Goal: Transaction & Acquisition: Purchase product/service

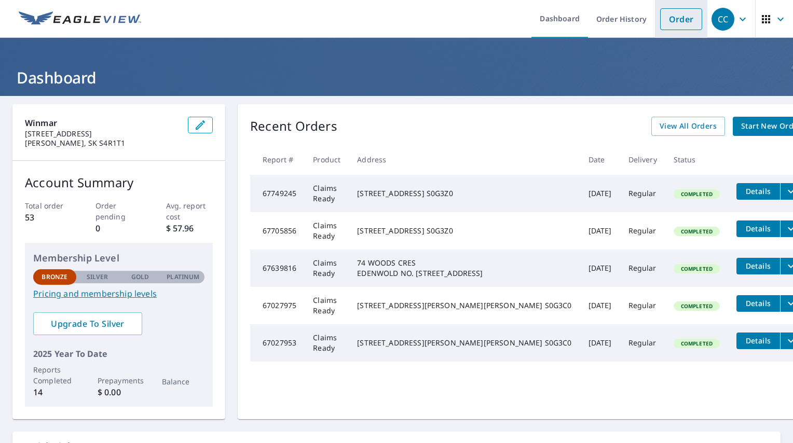
click at [684, 24] on link "Order" at bounding box center [681, 19] width 42 height 22
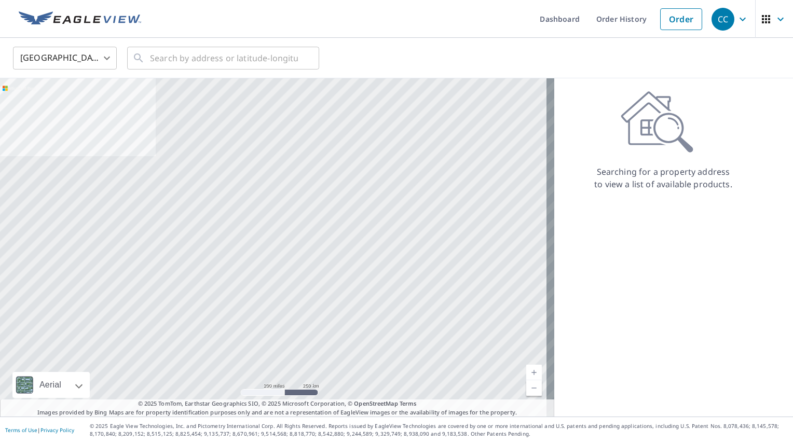
click at [56, 57] on body "CC CC Dashboard Order History Order CC United States US ​ ​ Aerial Road A stand…" at bounding box center [396, 221] width 793 height 443
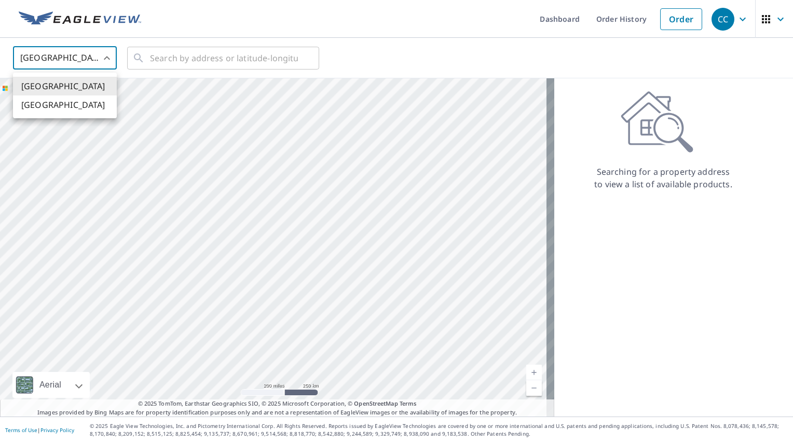
click at [60, 114] on li "[GEOGRAPHIC_DATA]" at bounding box center [65, 104] width 104 height 19
type input "CA"
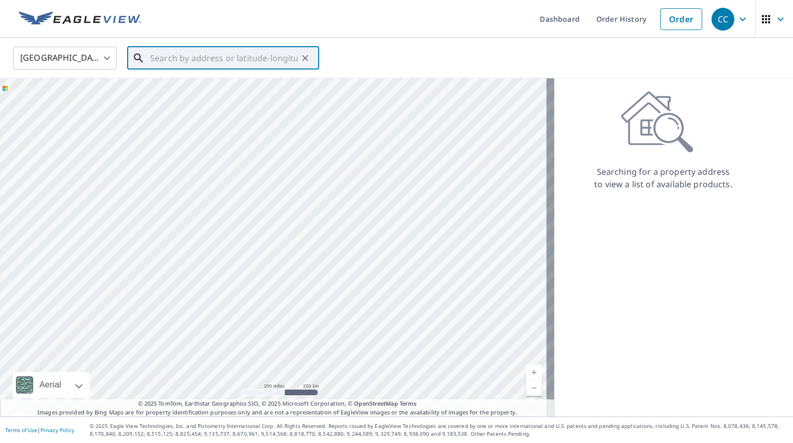
click at [156, 63] on input "text" at bounding box center [224, 58] width 148 height 29
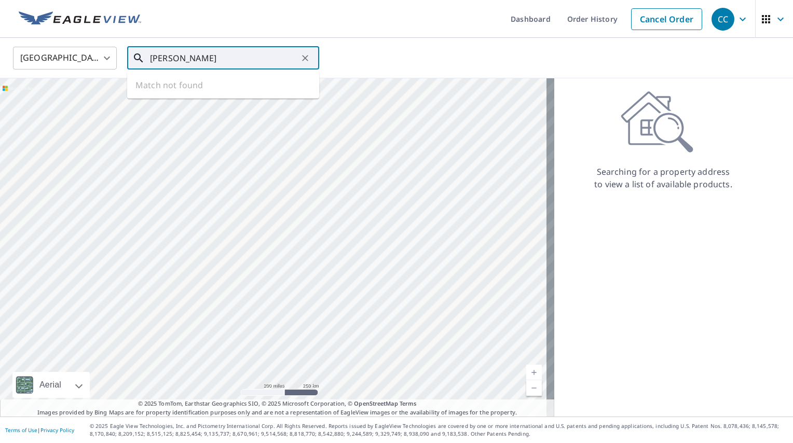
type input "[PERSON_NAME]"
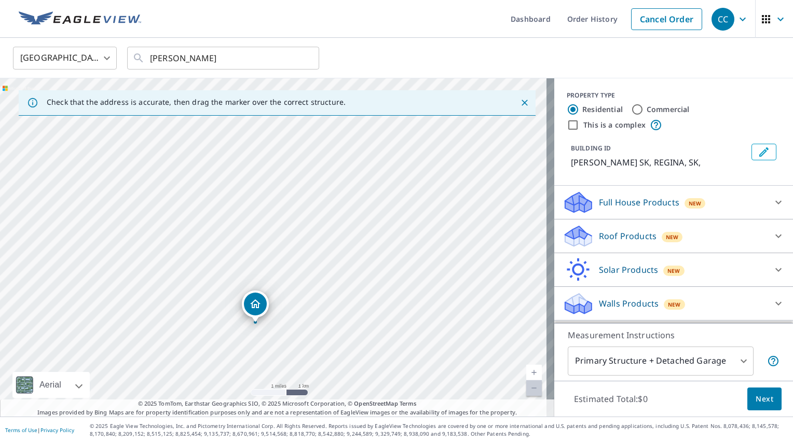
drag, startPoint x: 191, startPoint y: 180, endPoint x: 171, endPoint y: 329, distance: 150.3
click at [171, 329] on div "[PERSON_NAME] SK [PERSON_NAME] SK" at bounding box center [277, 247] width 554 height 338
drag, startPoint x: 250, startPoint y: 306, endPoint x: 230, endPoint y: 146, distance: 161.5
drag, startPoint x: 281, startPoint y: 165, endPoint x: 222, endPoint y: 443, distance: 283.8
click at [222, 443] on div "Dashboard Order History Cancel Order CC Canada CA ​ [PERSON_NAME] ​ Check that …" at bounding box center [396, 221] width 793 height 443
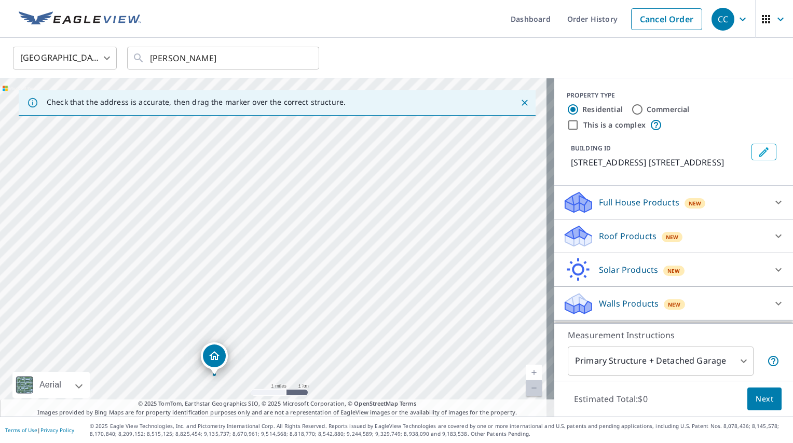
click at [220, 328] on div "338 INDUSTRIAL [PERSON_NAME] NO. 159 SK S4K0A8" at bounding box center [277, 247] width 554 height 338
drag, startPoint x: 206, startPoint y: 308, endPoint x: 218, endPoint y: 196, distance: 112.8
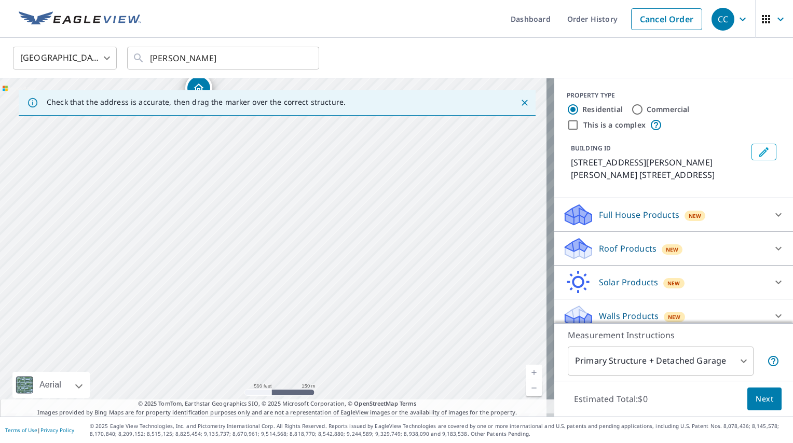
drag, startPoint x: 252, startPoint y: 296, endPoint x: 243, endPoint y: 184, distance: 112.4
click at [243, 184] on div "[STREET_ADDRESS][PERSON_NAME] 159 SK S4K0A8" at bounding box center [277, 247] width 554 height 338
drag, startPoint x: 199, startPoint y: 83, endPoint x: 244, endPoint y: 256, distance: 178.5
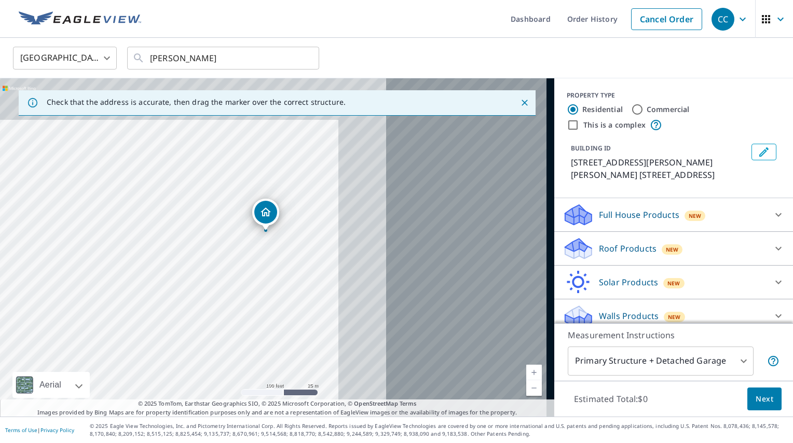
drag, startPoint x: 372, startPoint y: 235, endPoint x: 140, endPoint y: 281, distance: 236.5
click at [140, 281] on div "[STREET_ADDRESS][PERSON_NAME] 159 SK S4K0A8" at bounding box center [277, 247] width 554 height 338
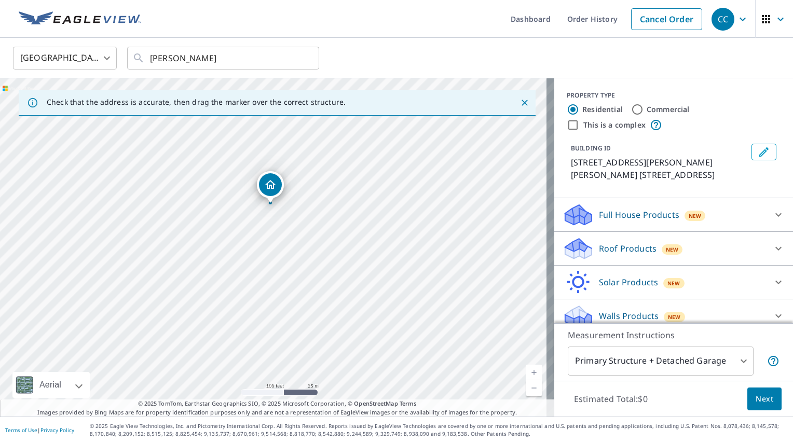
drag, startPoint x: 240, startPoint y: 214, endPoint x: 264, endPoint y: 184, distance: 38.4
drag, startPoint x: 351, startPoint y: 165, endPoint x: 365, endPoint y: 172, distance: 15.5
click at [365, 172] on div "[STREET_ADDRESS][PERSON_NAME] 159 SK S4K0A8" at bounding box center [277, 247] width 554 height 338
click at [755, 403] on span "Next" at bounding box center [764, 399] width 18 height 13
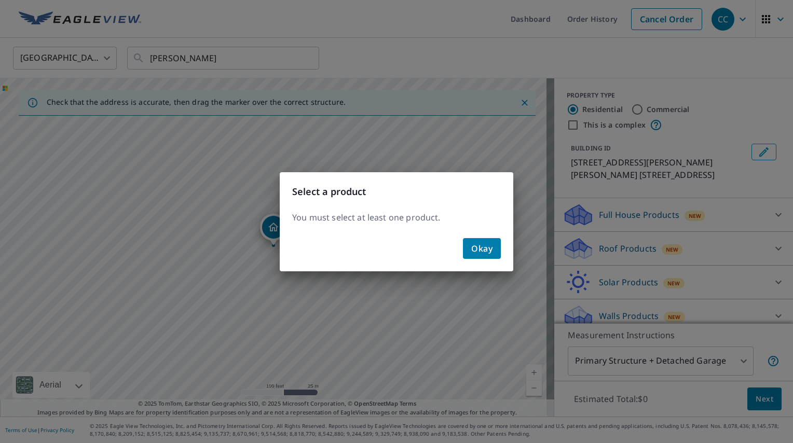
click at [473, 250] on span "Okay" at bounding box center [481, 248] width 21 height 15
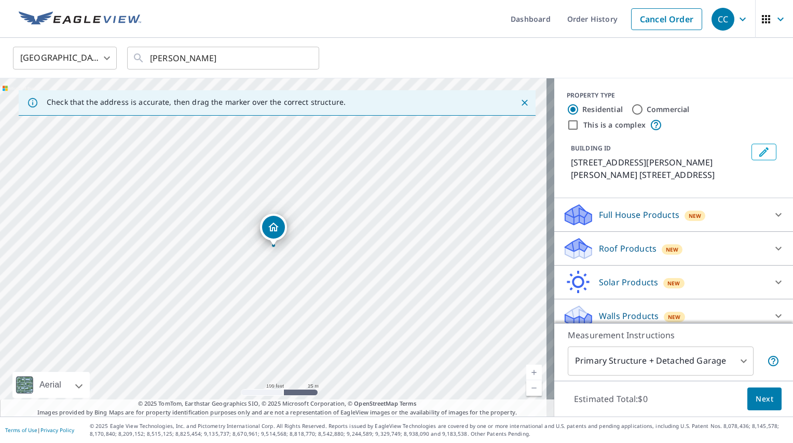
click at [612, 221] on div "Full House Products New" at bounding box center [663, 215] width 203 height 24
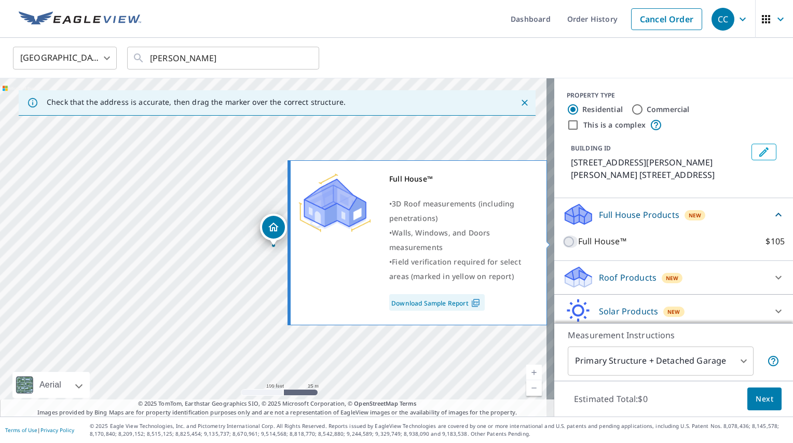
click at [562, 240] on input "Full House™ $105" at bounding box center [570, 242] width 16 height 12
checkbox input "true"
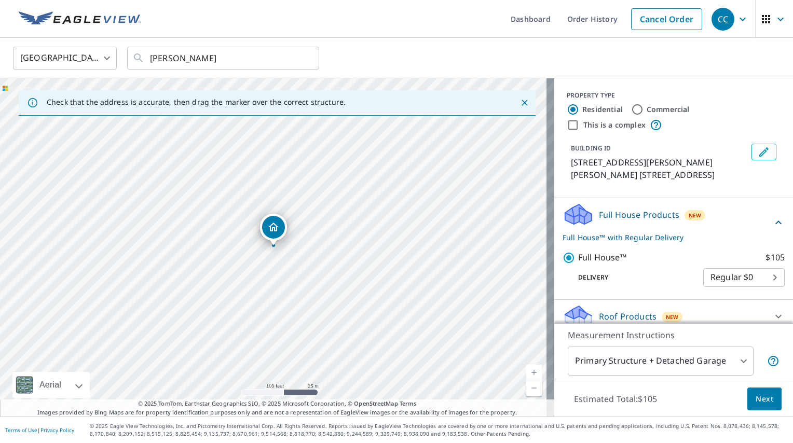
click at [755, 400] on span "Next" at bounding box center [764, 399] width 18 height 13
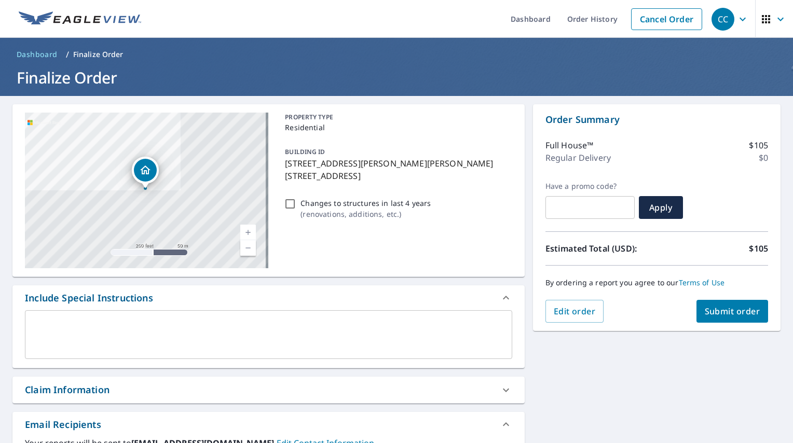
click at [104, 316] on div "x ​" at bounding box center [268, 334] width 487 height 49
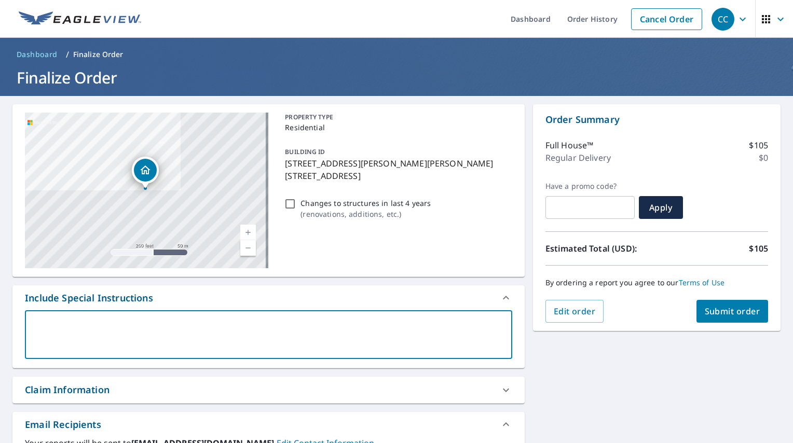
type textarea "I"
type textarea "x"
type textarea "I"
type textarea "x"
type textarea "I n"
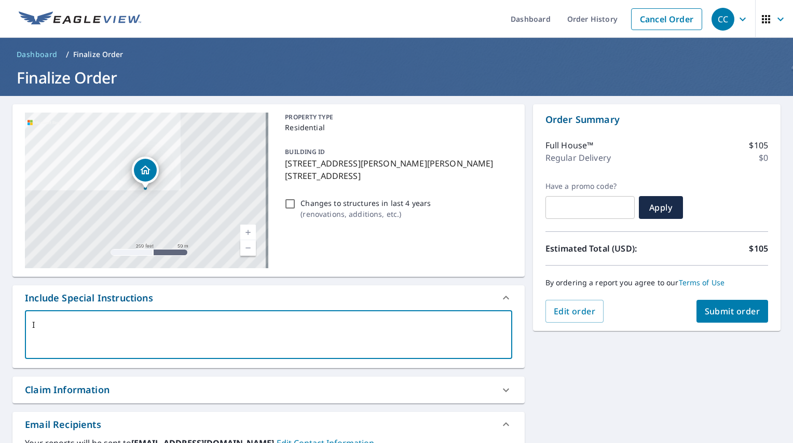
type textarea "x"
type textarea "I ne"
type textarea "x"
type textarea "I nee"
type textarea "x"
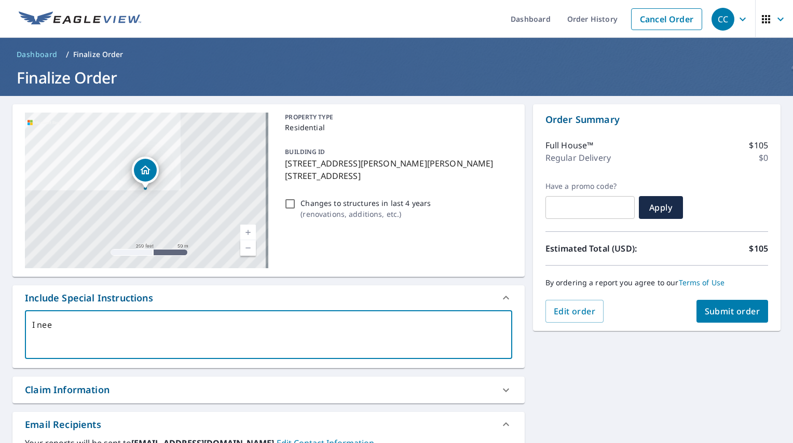
type textarea "I need"
type textarea "x"
type textarea "I need"
type textarea "x"
type textarea "I need t"
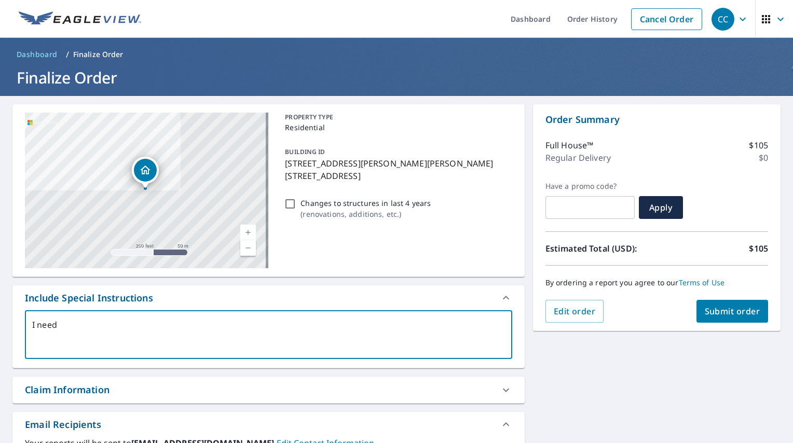
type textarea "x"
type textarea "I need th"
type textarea "x"
type textarea "I need the"
type textarea "x"
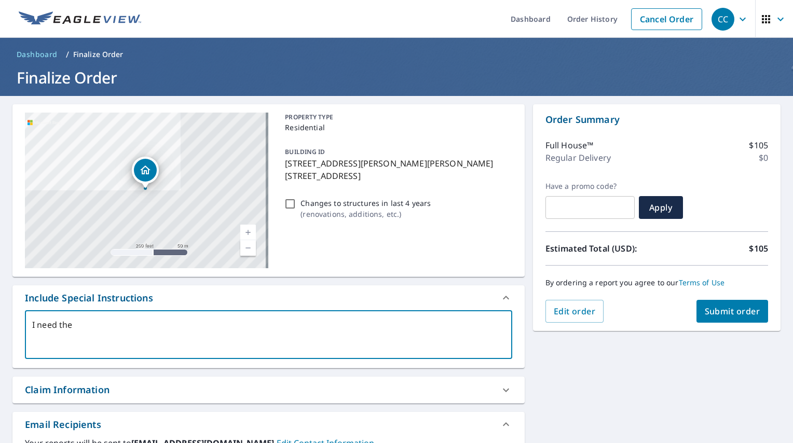
type textarea "I need the"
type textarea "x"
type textarea "I need the r"
type textarea "x"
type textarea "I need the ro"
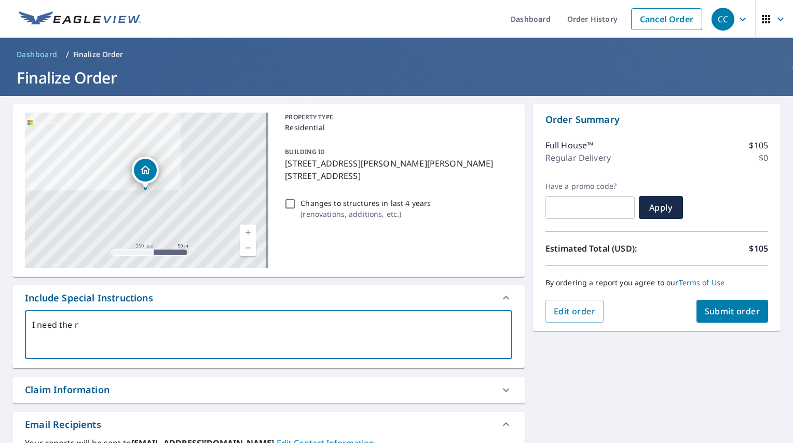
type textarea "x"
type textarea "I need the roo"
type textarea "x"
type textarea "I need the roof"
type textarea "x"
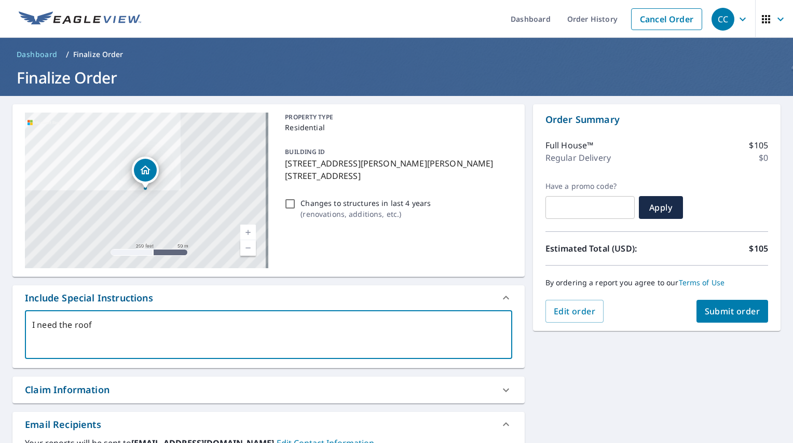
type textarea "I need the roof/"
type textarea "x"
type textarea "I need the roof/w"
type textarea "x"
type textarea "I need the roof/wa"
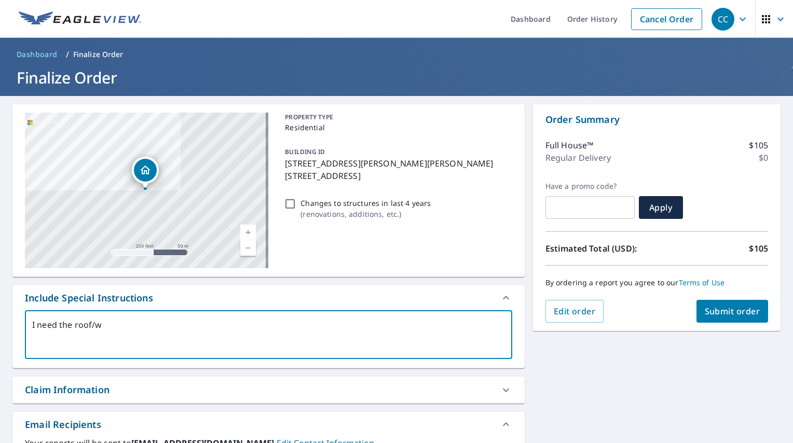
type textarea "x"
type textarea "I need the roof/wal"
type textarea "x"
type textarea "I need the roof/wall"
type textarea "x"
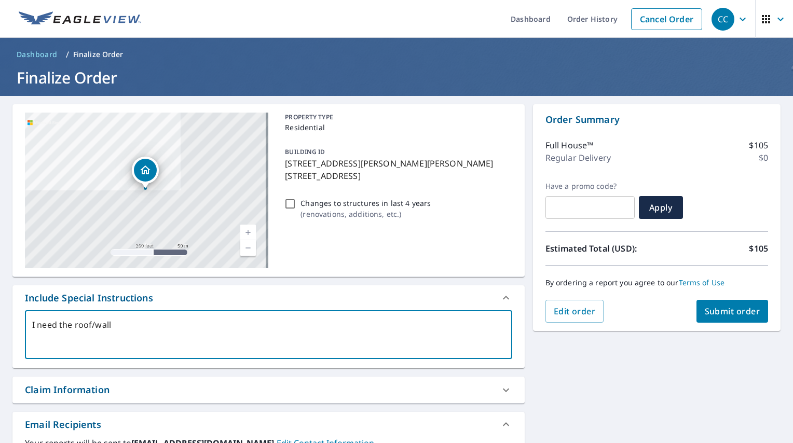
type textarea "I need the roof/wall"
type textarea "x"
type textarea "I need the roof/wall m"
type textarea "x"
type textarea "I need the roof/wall me"
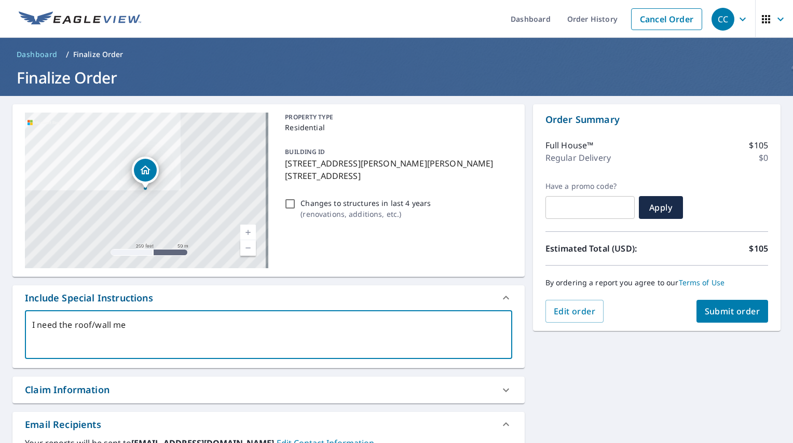
type textarea "x"
type textarea "I need the roof/wall mea"
type textarea "x"
type textarea "I need the roof/wall meas"
type textarea "x"
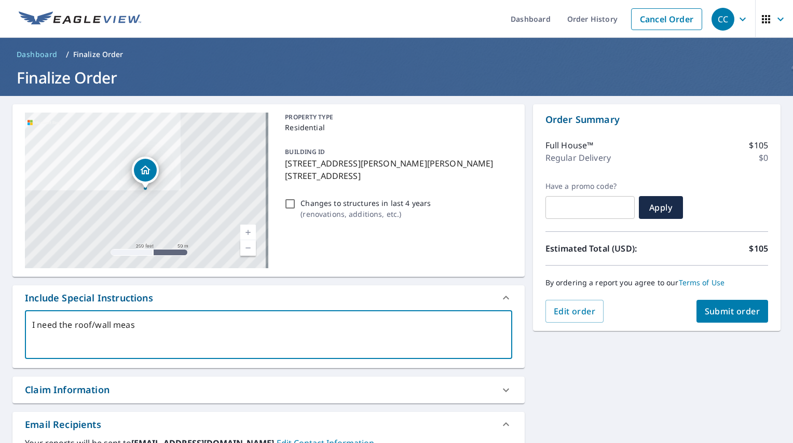
type textarea "I need the roof/wall measu"
type textarea "x"
type textarea "I need the roof/wall measur"
type textarea "x"
type textarea "I need the roof/wall measurm"
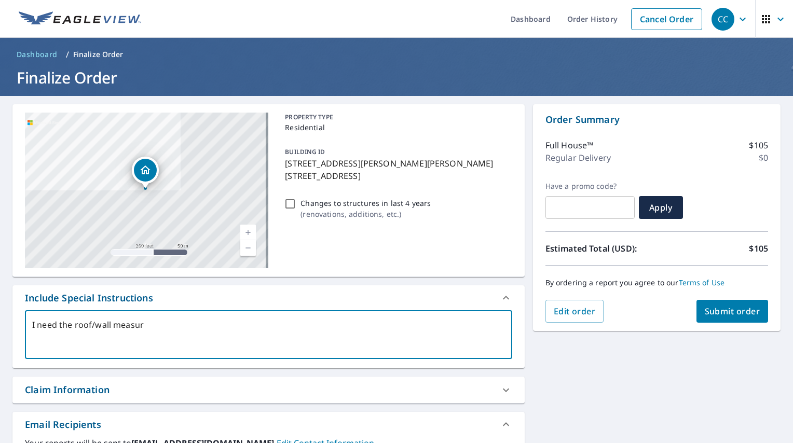
type textarea "x"
type textarea "I need the roof/wall measurme"
type textarea "x"
type textarea "I need the roof/wall measurmen"
type textarea "x"
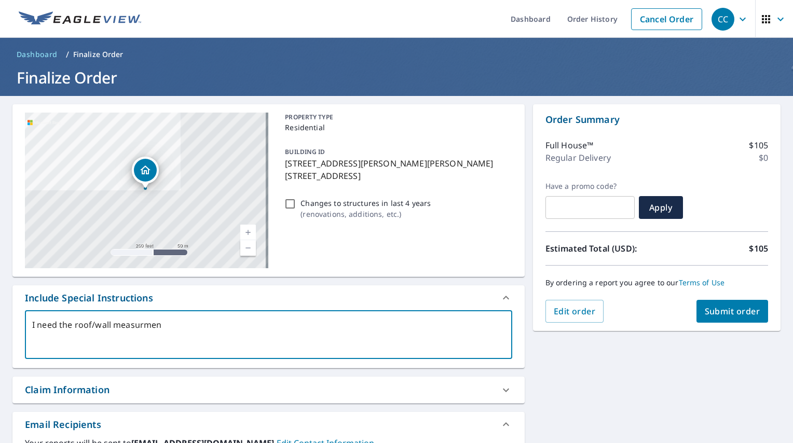
type textarea "I need the roof/wall measurment"
type textarea "x"
type textarea "I need the roof/wall measurments"
type textarea "x"
type textarea "I need the roof/wall measurments"
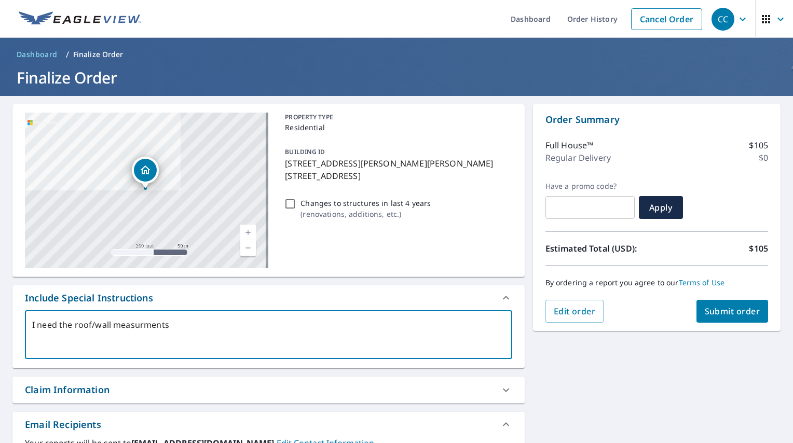
type textarea "x"
type textarea "I need the roof/wall measurments o"
type textarea "x"
type textarea "I need the roof/wall measurments of"
type textarea "x"
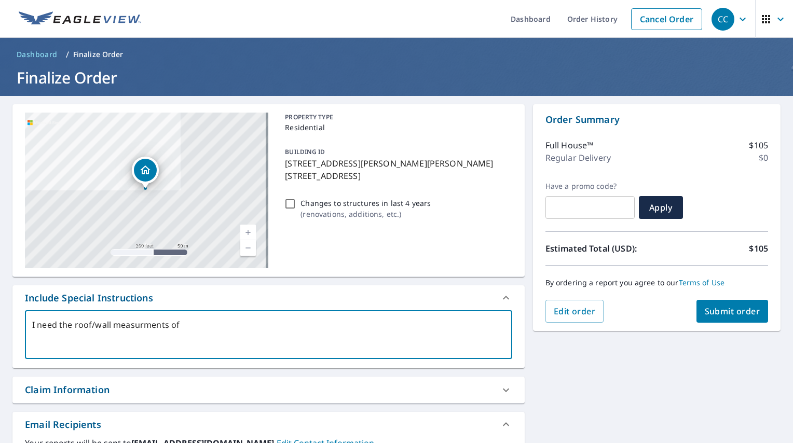
type textarea "I need the roof/wall measurments of"
type textarea "x"
type textarea "I need the roof/wall measurments of t"
type textarea "x"
type textarea "I need the roof/wall measurments of th"
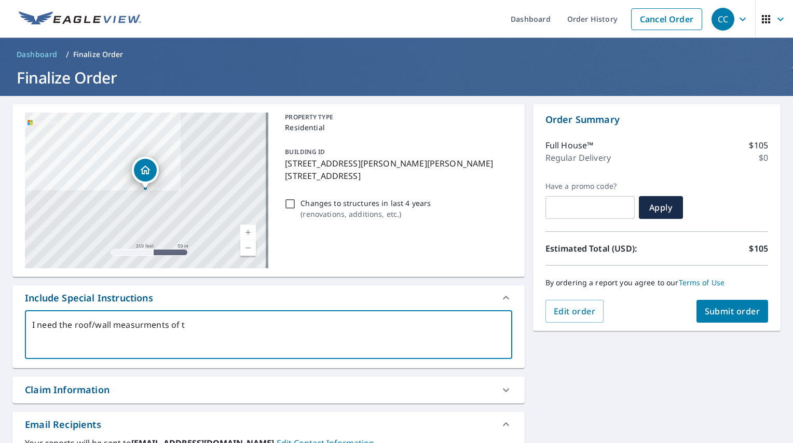
type textarea "x"
type textarea "I need the roof/wall measurments of the"
type textarea "x"
type textarea "I need the roof/wall measurments of the"
type textarea "x"
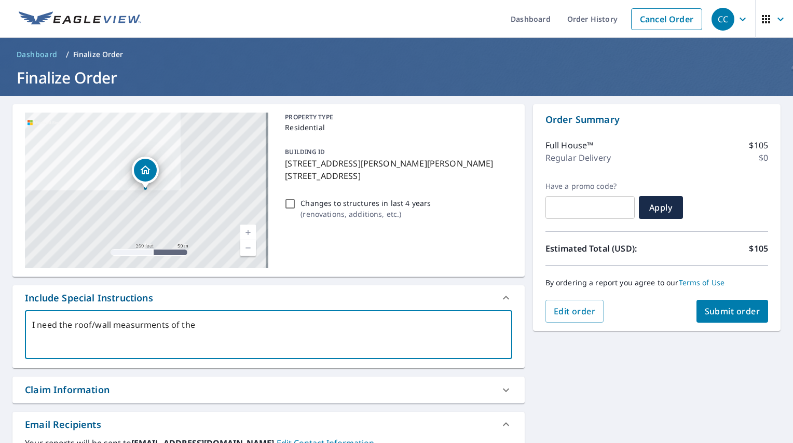
type textarea "I need the roof/wall measurments of the d"
type textarea "x"
type textarea "I need the roof/wall measurments of the dw"
type textarea "x"
type textarea "I need the roof/wall measurments of the dwe"
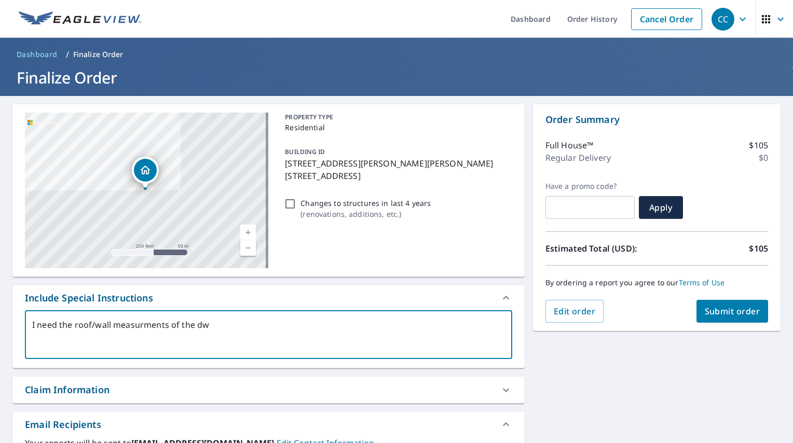
type textarea "x"
type textarea "I need the roof/wall measurments of the dwel"
type textarea "x"
type textarea "I need the roof/wall measurments of the dwell"
type textarea "x"
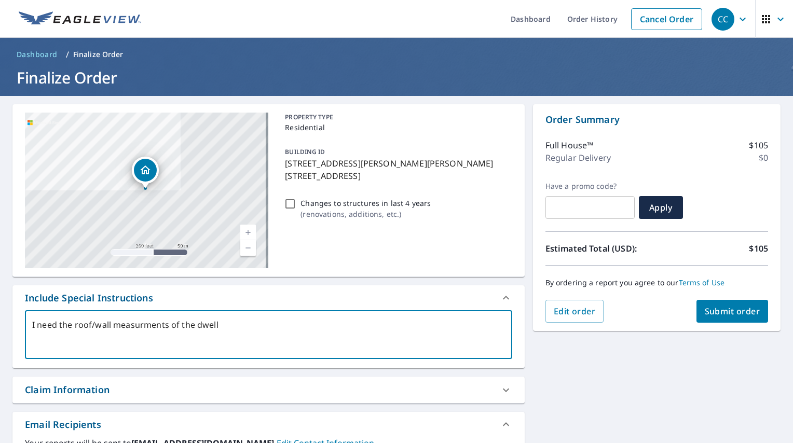
type textarea "I need the roof/wall measurments of the dwelli"
type textarea "x"
type textarea "I need the roof/wall measurments of the dwellin"
type textarea "x"
type textarea "I need the roof/wall measurments of the dwelling"
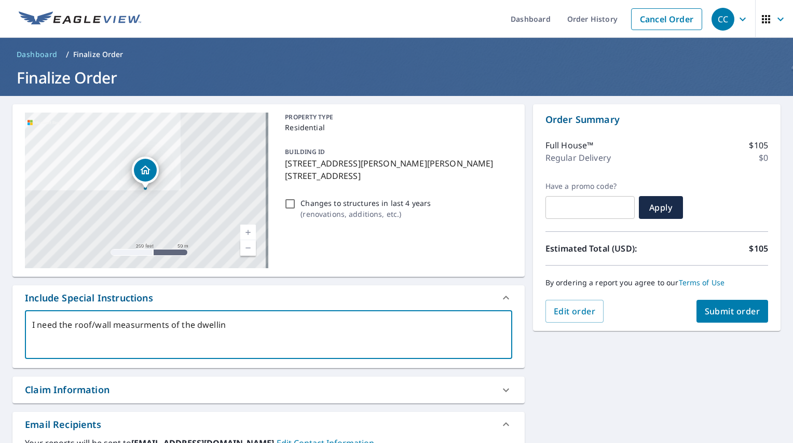
type textarea "x"
type textarea "I need the roof/wall measurements of the dwelling"
type textarea "x"
click at [247, 322] on textarea "I need the roof/wall measurements of the dwelling" at bounding box center [268, 335] width 473 height 30
type textarea "I need the roof/wall measurements of the dwelling,"
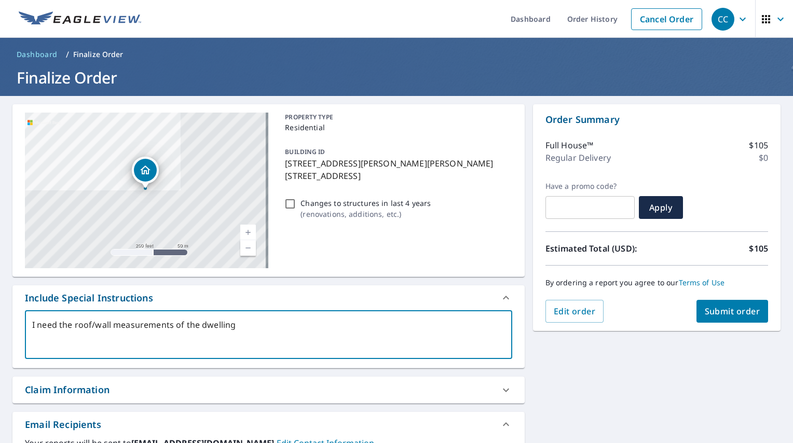
type textarea "x"
type textarea "I need the roof/wall measurements of the dwelling,"
type textarea "x"
type textarea "I need the roof/wall measurements of the dwelling, t"
type textarea "x"
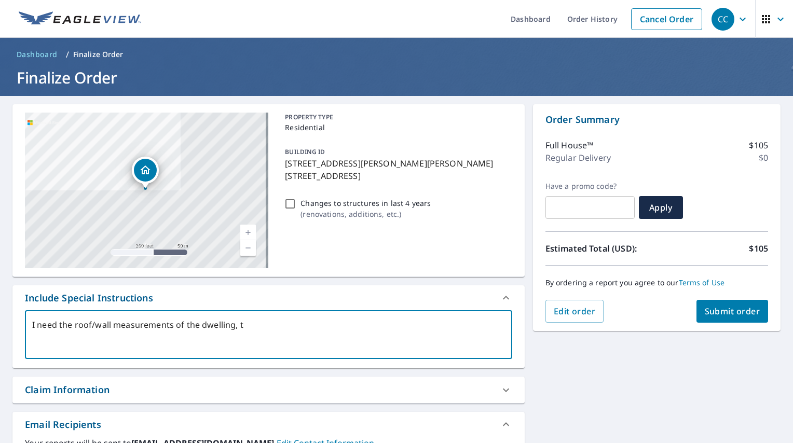
type textarea "I need the roof/wall measurements of the dwelling, th"
type textarea "x"
type textarea "I need the roof/wall measurements of the dwelling, the"
type textarea "x"
type textarea "I need the roof/wall measurements of the dwelling, the"
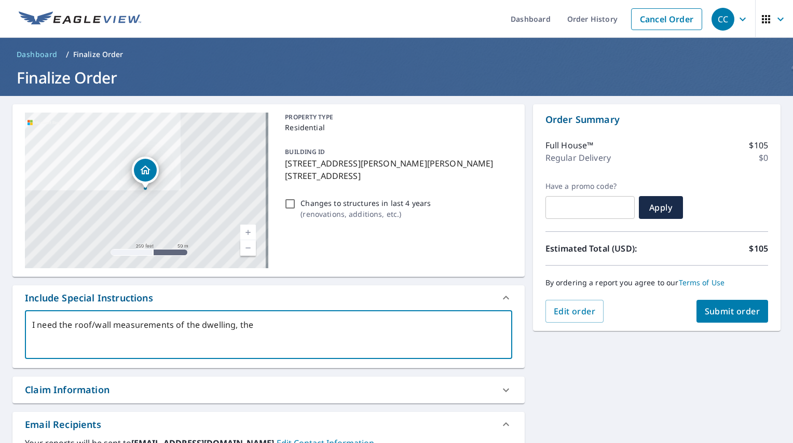
type textarea "x"
type textarea "I need the roof/wall measurements of the dwelling, the"
type textarea "x"
type textarea "I need the roof/wall measurements of the dwelling, th"
type textarea "x"
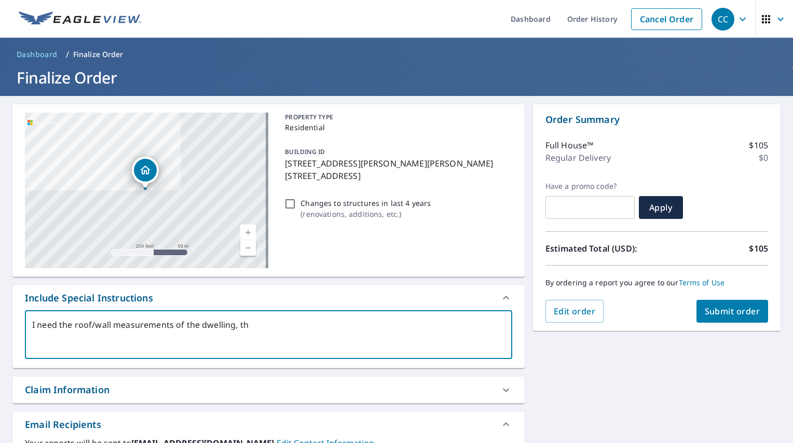
type textarea "I need the roof/wall measurements of the dwelling, t"
type textarea "x"
type textarea "I need the roof/wall measurements of the dwelling,"
type textarea "x"
type textarea "I need the roof/wall measurements of the dwell"
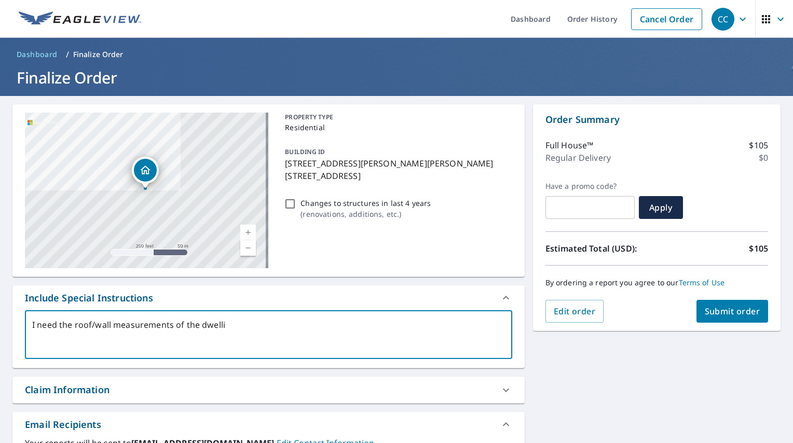
type textarea "x"
type textarea "I need the roof/wall measurements of t"
type textarea "x"
type textarea "I need the roof/wall measurements of"
type textarea "x"
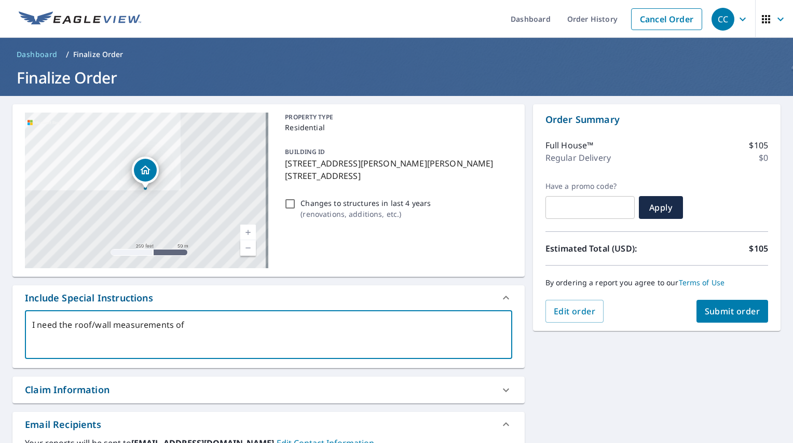
type textarea "I need the roof/wall measurements of"
type textarea "x"
type textarea "I need the roof/wall measurements of:"
type textarea "x"
type textarea "I need the roof/wall measurements of:"
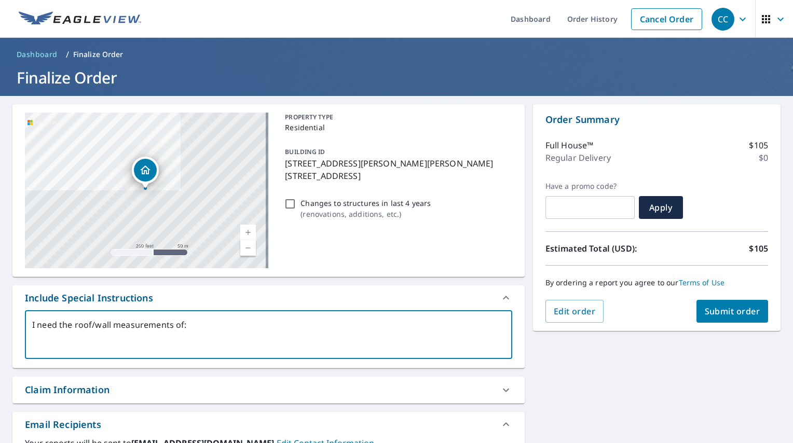
type textarea "x"
type textarea "I need the roof/wall measurements of:"
type textarea "x"
type textarea "I need the roof/wall measurements of: 1"
type textarea "x"
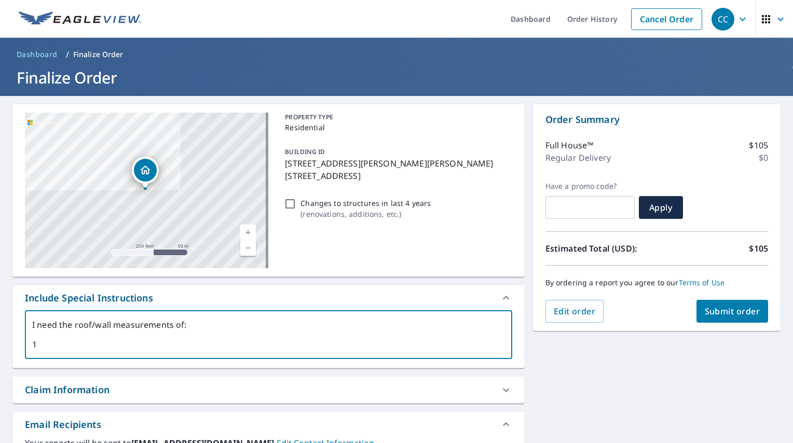
type textarea "I need the roof/wall measurements of: 1."
type textarea "x"
type textarea "I need the roof/wall measurements of: 1."
type textarea "x"
type textarea "I need the roof/wall measurements of: 1. D"
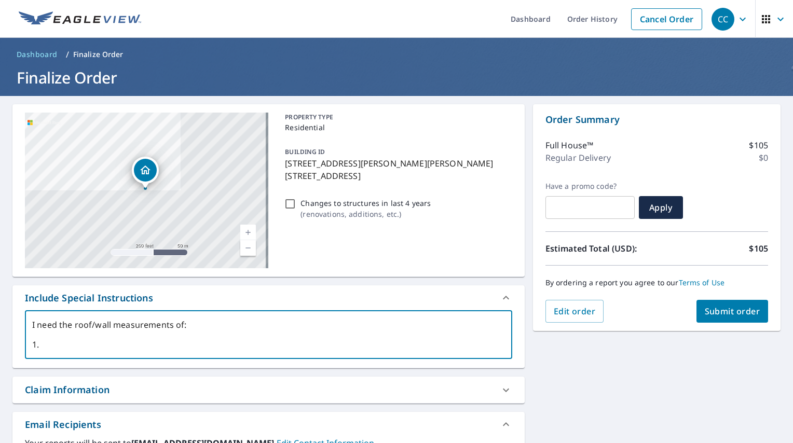
type textarea "x"
type textarea "I need the roof/wall measurements of: 1. Dw"
type textarea "x"
type textarea "I need the roof/wall measurements of: 1. [GEOGRAPHIC_DATA]"
type textarea "x"
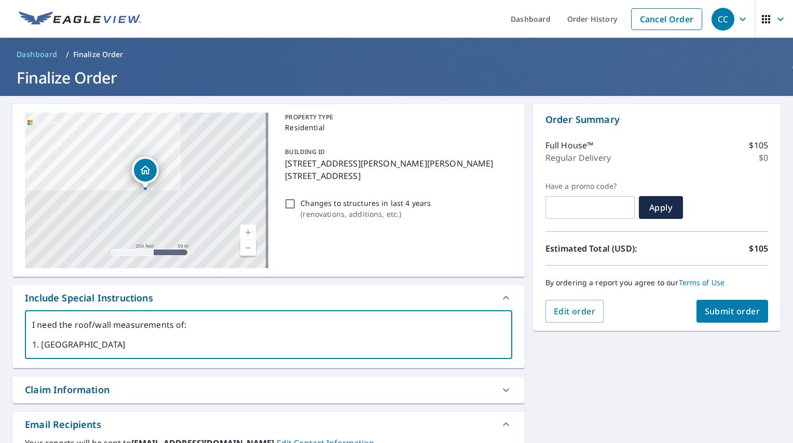
type textarea "I need the roof/wall measurements of: 1. Dwel"
type textarea "x"
type textarea "I need the roof/wall measurements of: 1. [GEOGRAPHIC_DATA]"
type textarea "x"
type textarea "I need the roof/wall measurements of: 1. [GEOGRAPHIC_DATA]"
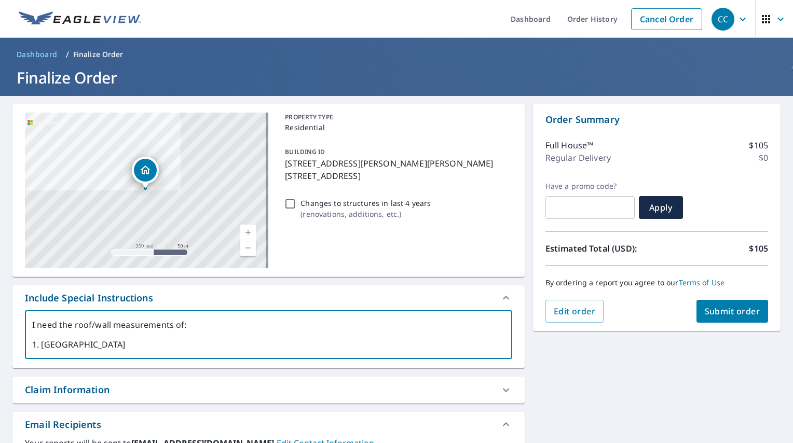
type textarea "x"
type textarea "I need the roof/wall measurements of: 1. [GEOGRAPHIC_DATA]"
type textarea "x"
type textarea "I need the roof/wall measurements of: 1. Dwelling"
type textarea "x"
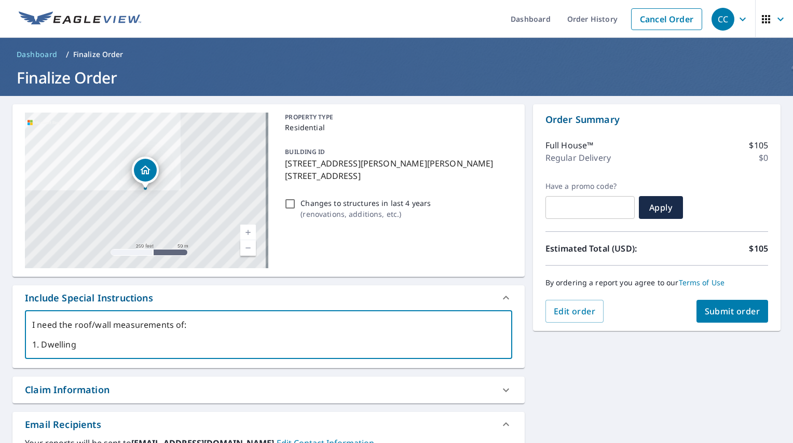
type textarea "I need the roof/wall measurements of: 1. Dwelling"
type textarea "x"
type textarea "I need the roof/wall measurements of: 1. Dwelling 2"
type textarea "x"
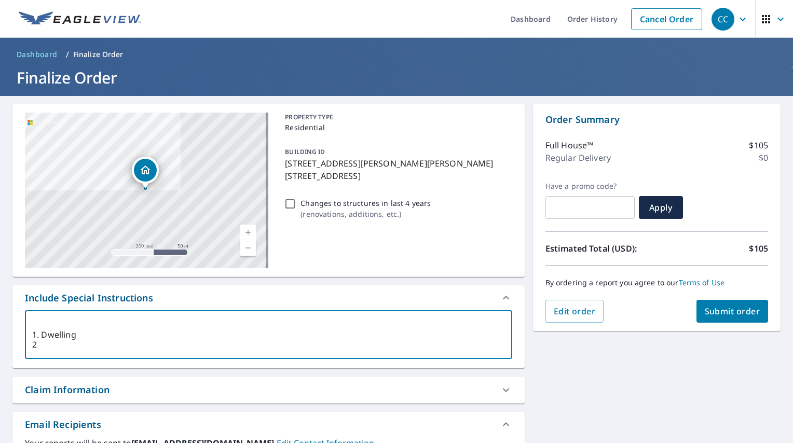
scroll to position [10, 0]
type textarea "I need the roof/wall measurements of: 1. Dwelling 2."
type textarea "x"
type textarea "I need the roof/wall measurements of: 1. Dwelling 2."
type textarea "x"
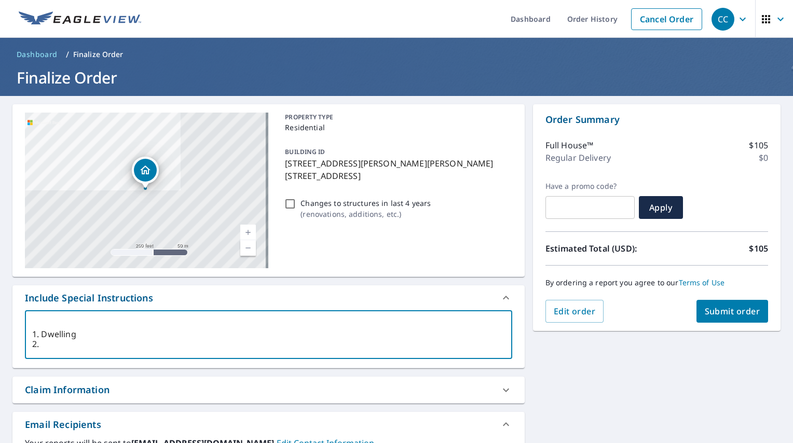
type textarea "I need the roof/wall measurements of: 1. Dwelling 2. P"
type textarea "x"
type textarea "I need the roof/wall measurements of: 1. Dwelling 2. Po"
type textarea "x"
type textarea "I need the roof/wall measurements of: 1. Dwelling 2. Poo"
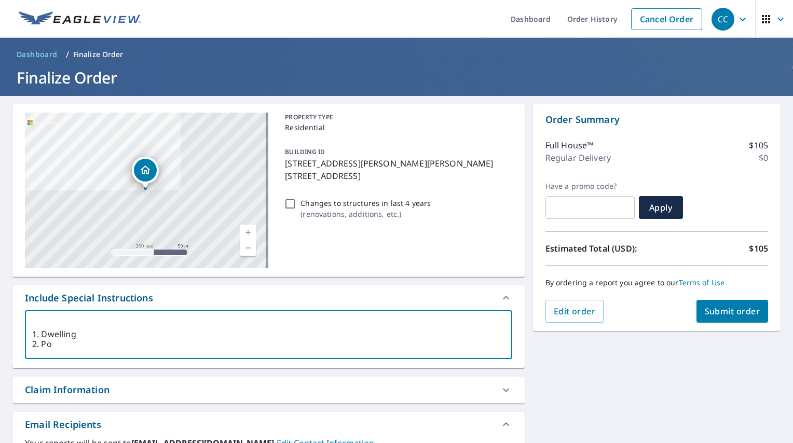
type textarea "x"
type textarea "I need the roof/wall measurements of: 1. Dwelling 2. Pool"
type textarea "x"
type textarea "I need the roof/wall measurements of: 1. Dwelling 2. Pool"
type textarea "x"
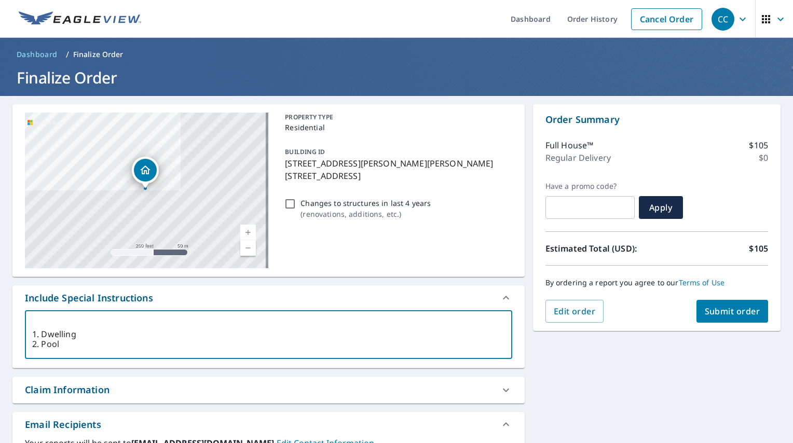
type textarea "I need the roof/wall measurements of: 1. Dwelling 2. Pool h"
type textarea "x"
type textarea "I need the roof/wall measurements of: 1. Dwelling 2. Pool ho"
type textarea "x"
type textarea "I need the roof/wall measurements of: 1. Dwelling 2. Pool hou"
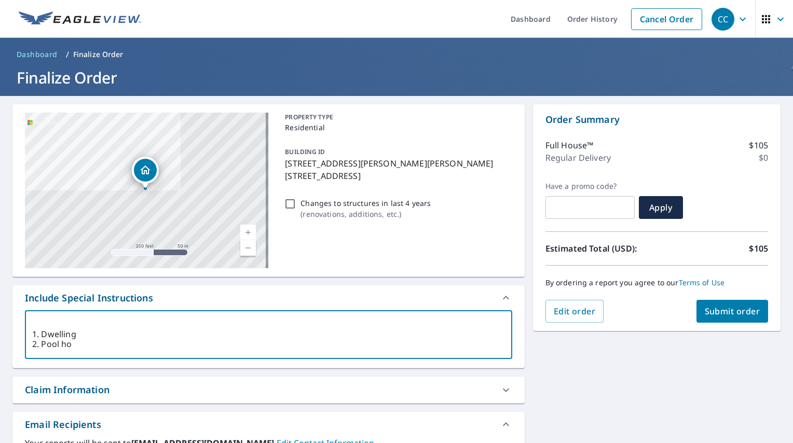
type textarea "x"
type textarea "I need the roof/wall measurements of: 1. Dwelling 2. Pool hous"
type textarea "x"
type textarea "I need the roof/wall measurements of: 1. Dwelling 2. Pool house"
type textarea "x"
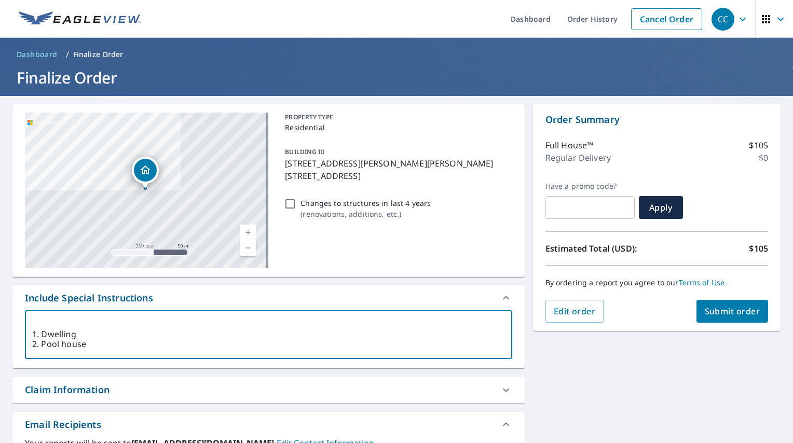
type textarea "I need the roof/wall measurements of: 1. Dwelling 2. Pool house"
type textarea "x"
type textarea "I need the roof/wall measurements of: 1. Dwelling 2. Pool house"
type textarea "x"
type textarea "I need the roof/wall measurements of: 1. Dwelling 2. Pool house 3"
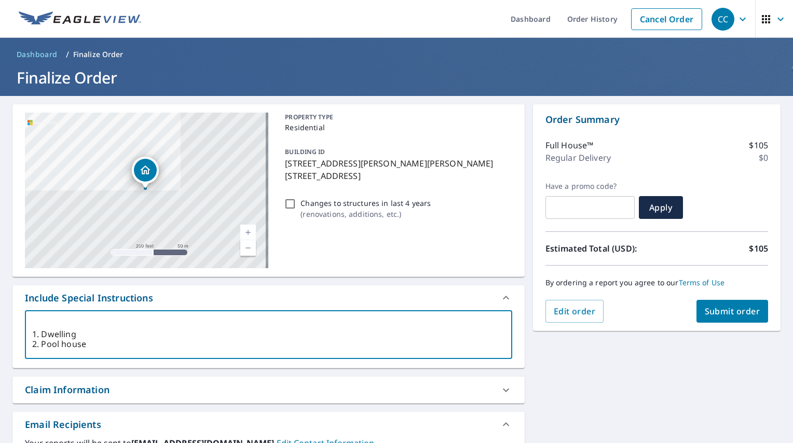
type textarea "x"
type textarea "I need the roof/wall measurements of: 1. Dwelling 2. Pool house 3."
type textarea "x"
type textarea "I need the roof/wall measurements of: 1. Dwelling 2. Pool house 3."
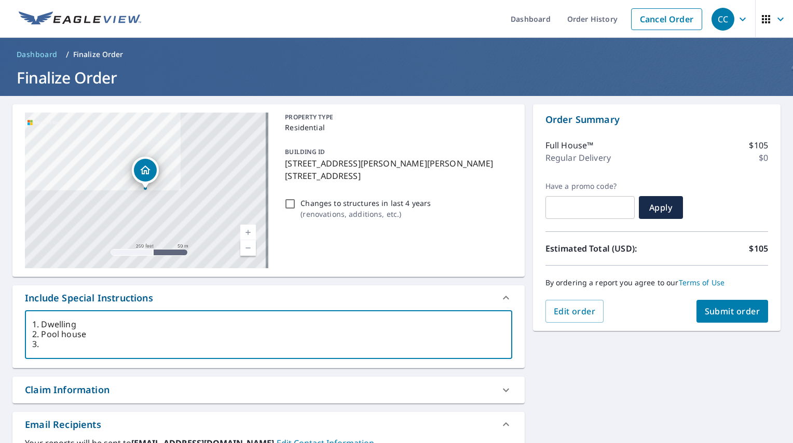
type textarea "x"
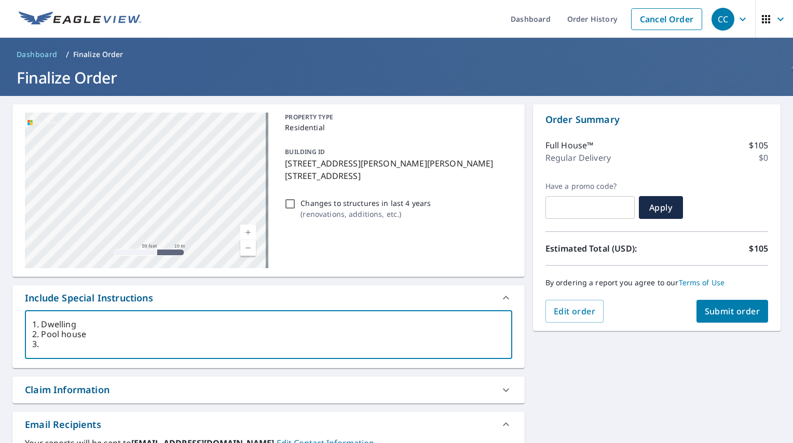
type textarea "I need the roof/wall measurements of: 1. Dwelling 2. Pool house 3. 3"
type textarea "x"
type textarea "I need the roof/wall measurements of: 1. Dwelling 2. Pool house 3. 3"
type textarea "x"
type textarea "I need the roof/wall measurements of: 1. Dwelling 2. Pool house 3. 3 g"
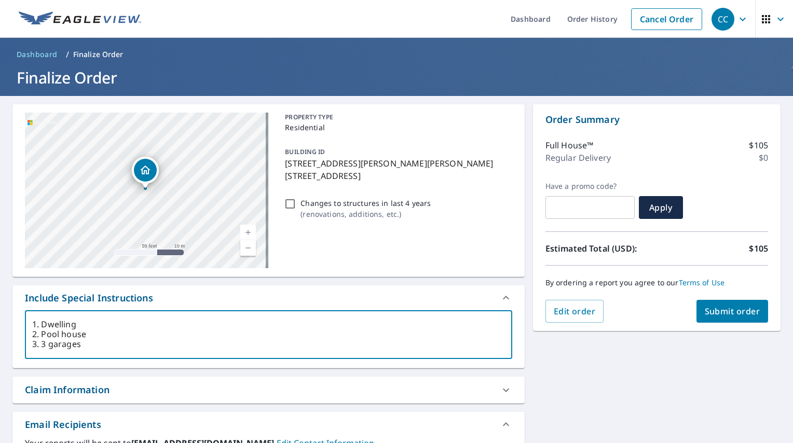
scroll to position [30, 0]
click at [153, 341] on textarea "I need the roof/wall measurements of: 1. Dwelling 2. Pool house 3. 3 garages 4.…" at bounding box center [268, 335] width 473 height 30
click at [263, 339] on textarea "I need the roof/wall measurements of: 1. Dwelling 2. Pool house 3. 3 garages 4.…" at bounding box center [268, 335] width 473 height 30
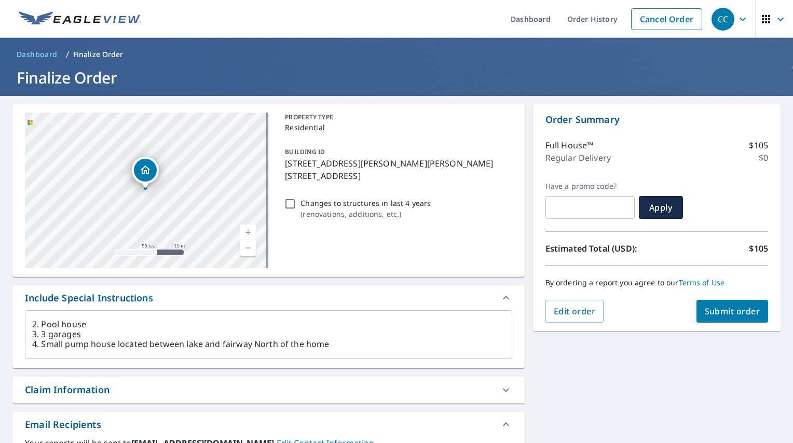
drag, startPoint x: 175, startPoint y: 319, endPoint x: 84, endPoint y: 347, distance: 95.0
click at [84, 347] on textarea "I need the roof/wall measurements of: 1. Dwelling 2. Pool house 3. 3 garages 4.…" at bounding box center [268, 335] width 473 height 30
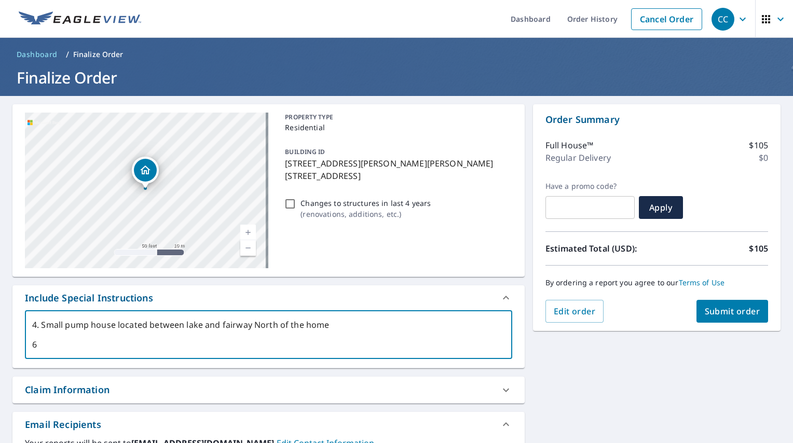
scroll to position [50, 0]
click at [77, 346] on textarea "I need the roof/wall measurements of: 1. Dwelling 2. Pool house 3. 3 garages 4.…" at bounding box center [268, 335] width 473 height 30
click at [71, 341] on textarea "I need the roof/wall measurements of: 1. Dwelling 2. Pool house 3. 3 garages 4.…" at bounding box center [268, 335] width 473 height 30
click at [172, 336] on textarea "I need the roof/wall measurements of: 1. Dwelling 2. Pool house 3. 3 garages 4.…" at bounding box center [268, 335] width 473 height 30
click at [36, 344] on textarea "I need the roof/wall measurements of: 1. Dwelling 2. Pool house 3. 3 garages 4.…" at bounding box center [268, 335] width 473 height 30
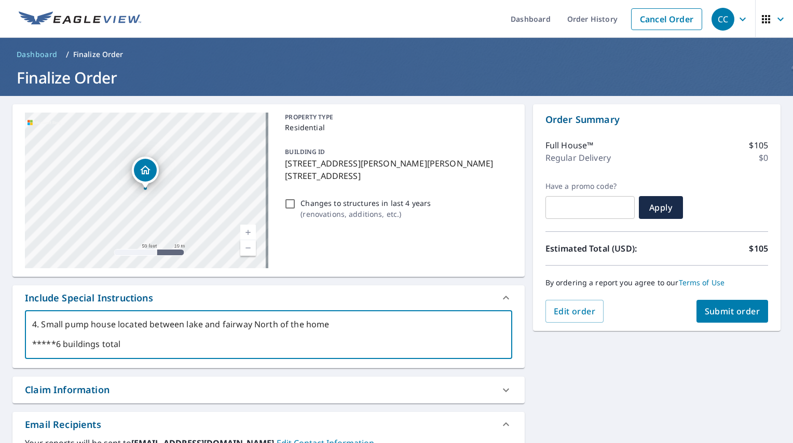
click at [249, 250] on link "Current Level 19, Zoom Out" at bounding box center [248, 248] width 16 height 16
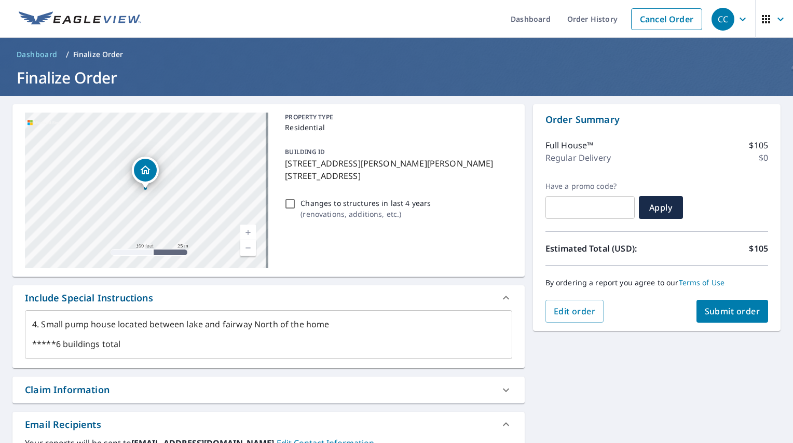
click at [249, 250] on link "Current Level 18, Zoom Out" at bounding box center [248, 248] width 16 height 16
click at [249, 250] on link "Current Level 17, Zoom Out" at bounding box center [248, 248] width 16 height 16
click at [245, 231] on link "Current Level 16, Zoom In" at bounding box center [248, 233] width 16 height 16
click at [139, 174] on icon "Dropped pin, building 1, Residential property, 278 SHERWOOD RD SHERWOOD NO. 159…" at bounding box center [143, 172] width 12 height 12
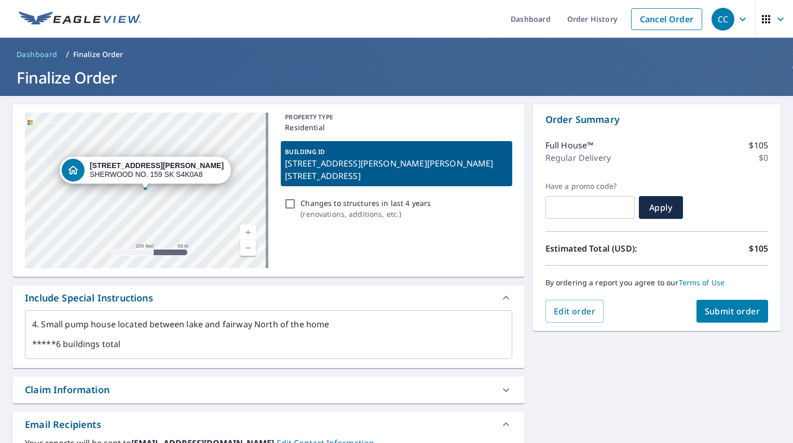
click at [719, 309] on span "Submit order" at bounding box center [733, 311] width 56 height 11
